Goal: Task Accomplishment & Management: Manage account settings

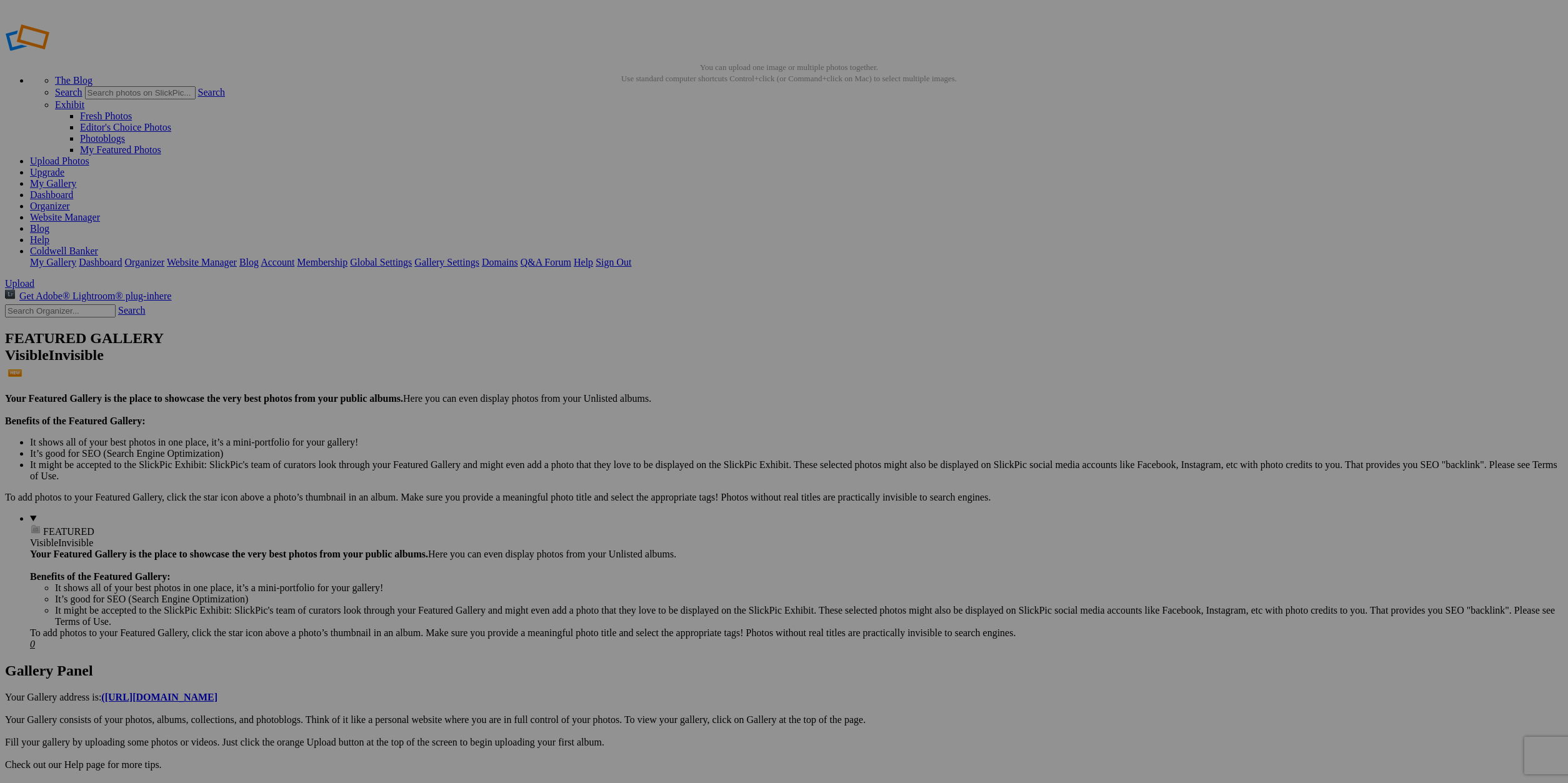
scroll to position [4, 0]
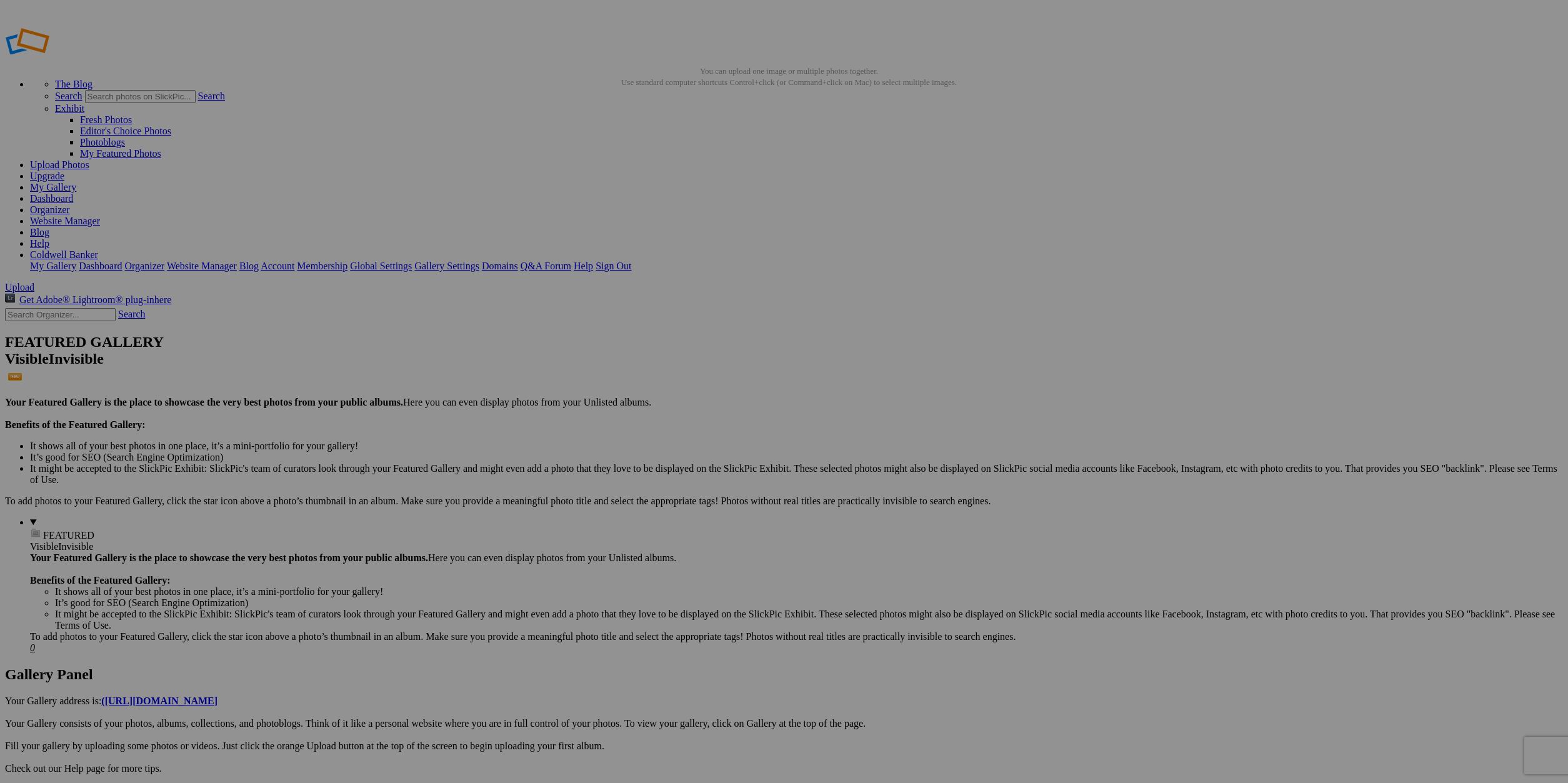
radio input "true"
